Goal: Transaction & Acquisition: Purchase product/service

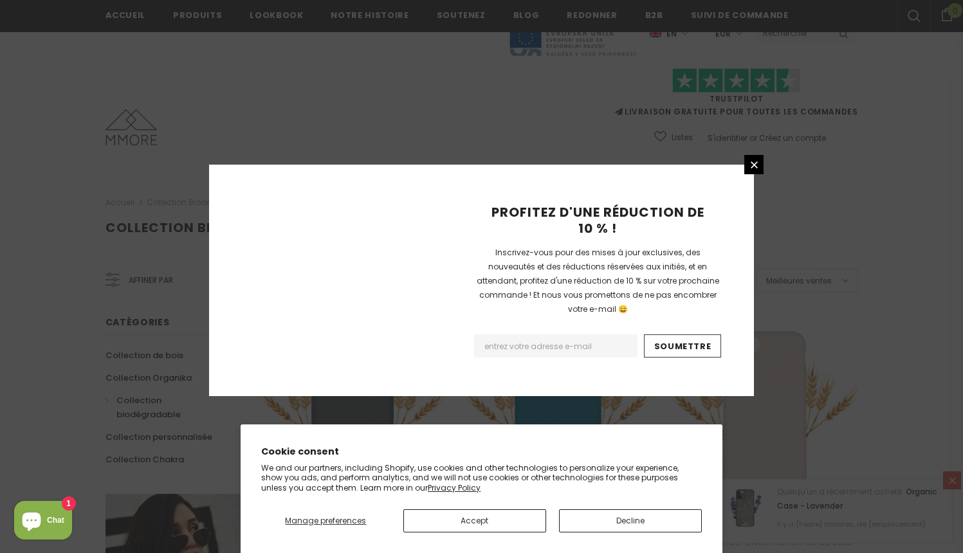
scroll to position [1480, 0]
